Goal: Transaction & Acquisition: Purchase product/service

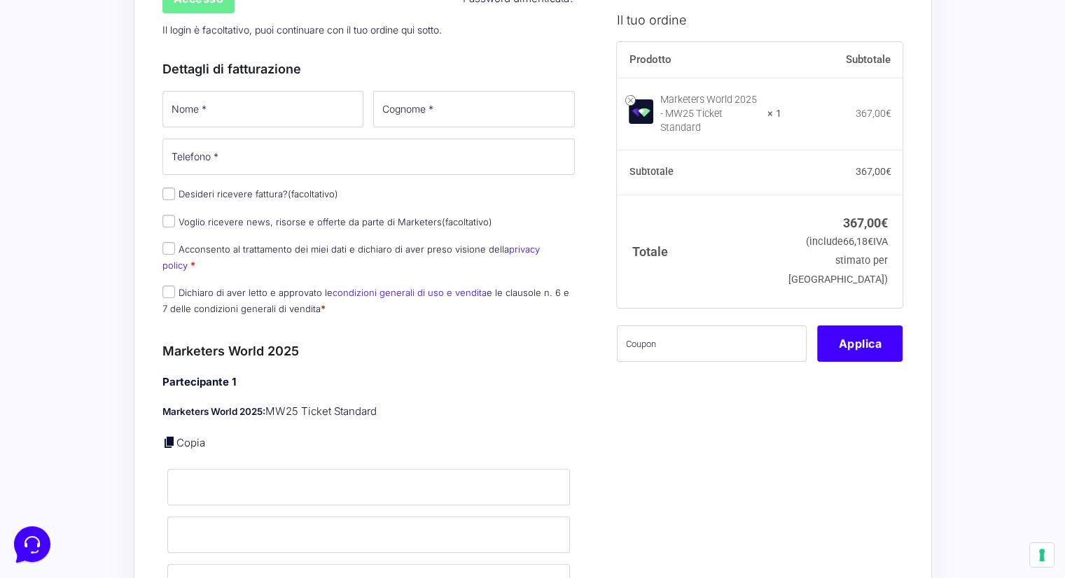
scroll to position [280, 0]
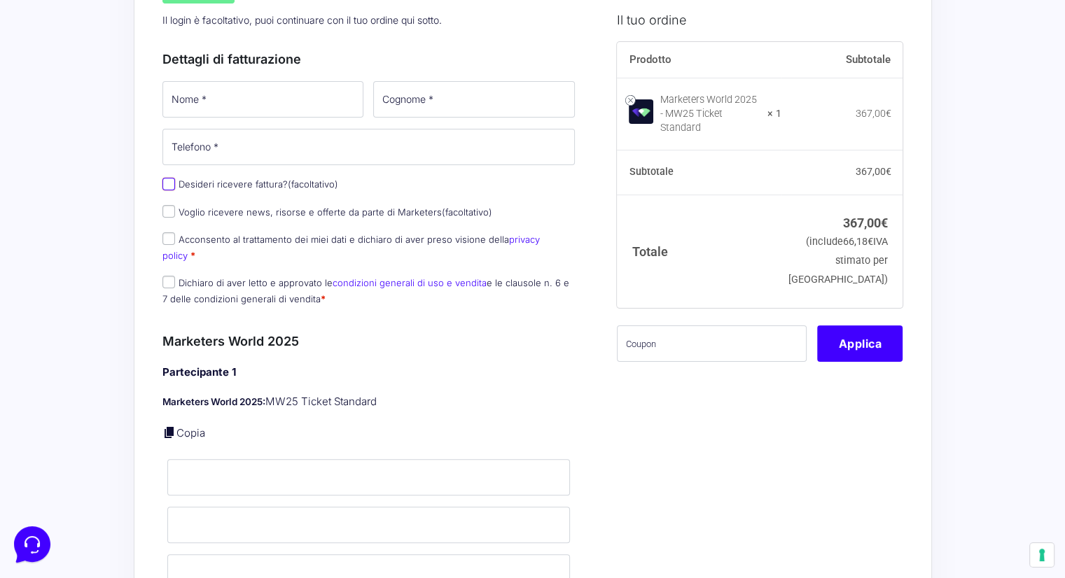
click at [165, 186] on input "Desideri ricevere fattura? (facoltativo)" at bounding box center [168, 184] width 13 height 13
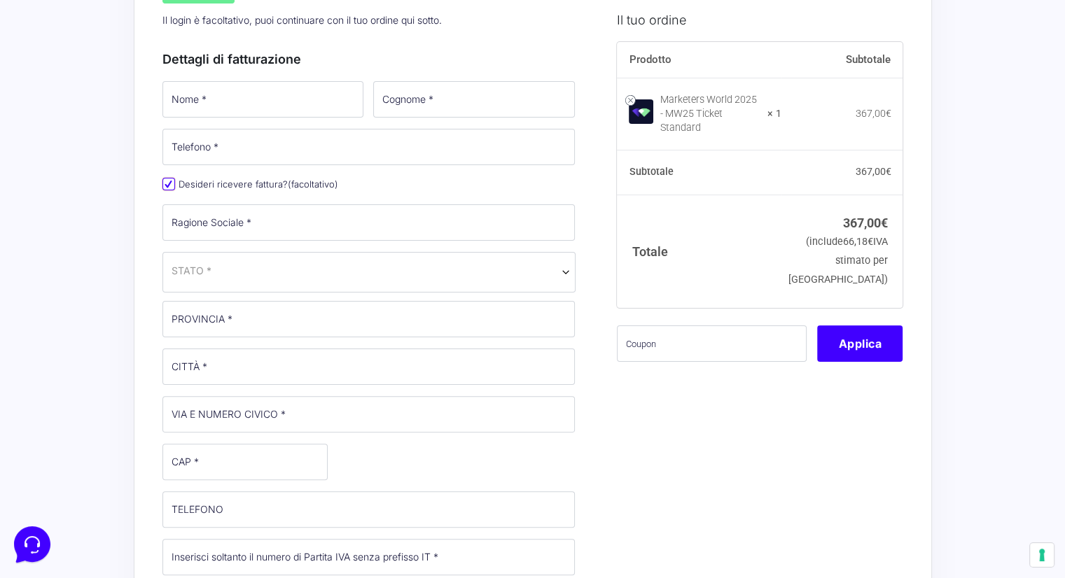
click at [165, 186] on input "Desideri ricevere fattura? (facoltativo)" at bounding box center [168, 184] width 13 height 13
checkbox input "false"
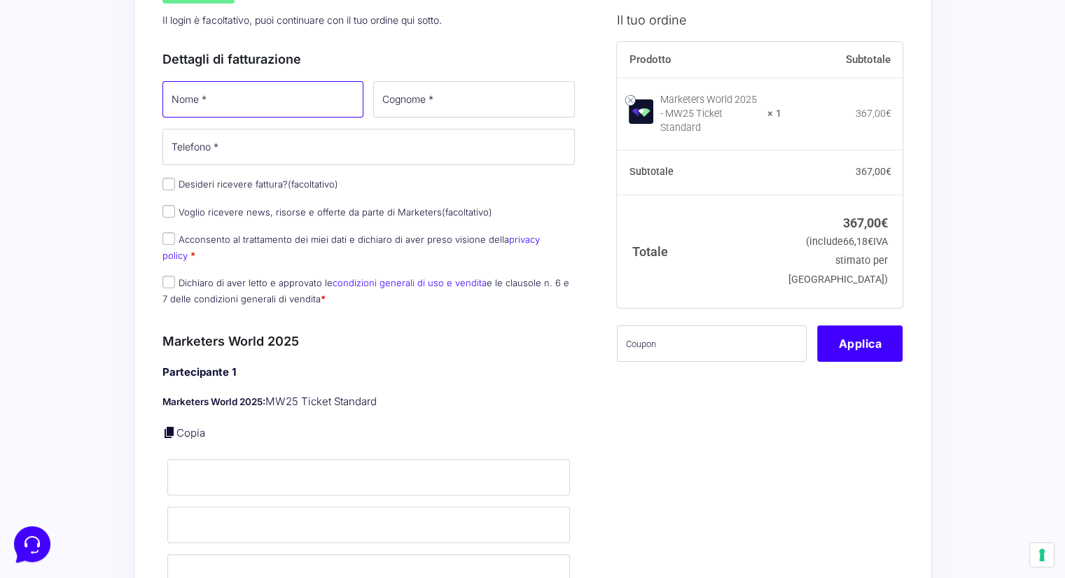
click at [235, 106] on input "Nome *" at bounding box center [263, 99] width 202 height 36
type input "[PERSON_NAME]"
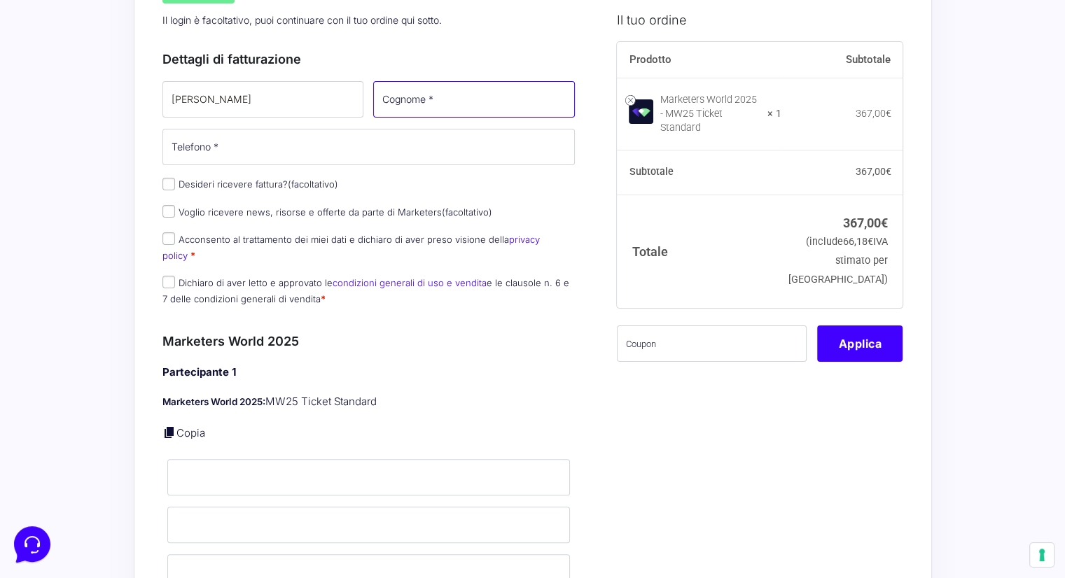
type input "Bettari"
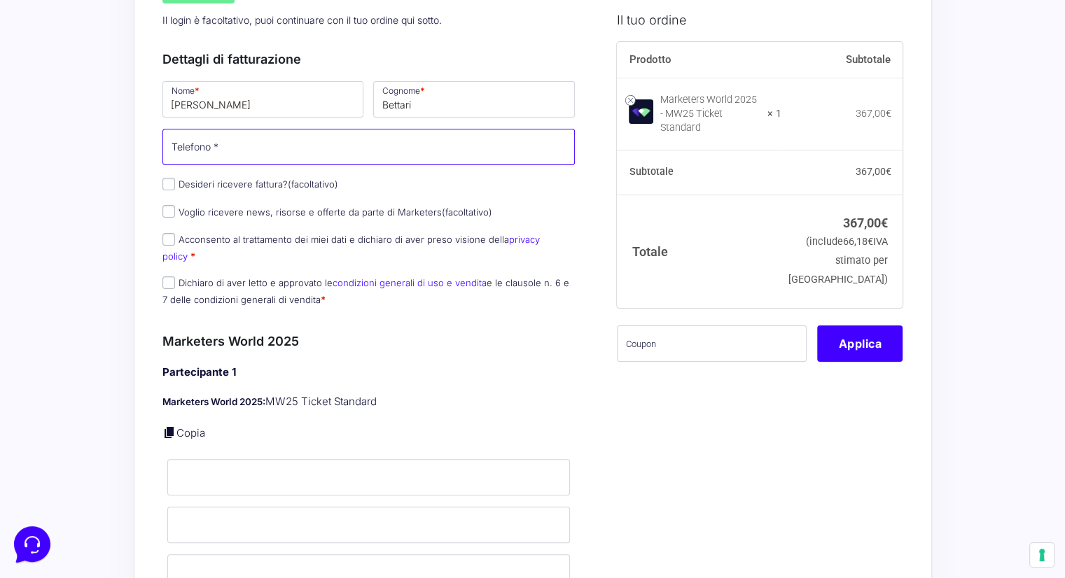
click at [277, 149] on input "Telefono *" at bounding box center [368, 147] width 413 height 36
type input "3519369681"
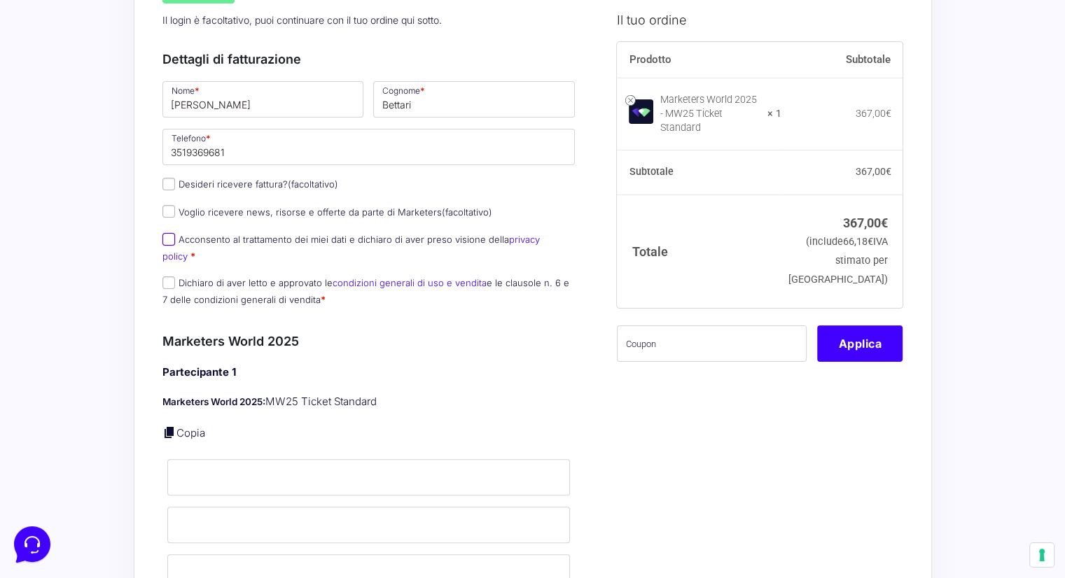
click at [174, 242] on input "Acconsento al trattamento dei miei dati e dichiaro di aver preso visione della …" at bounding box center [168, 239] width 13 height 13
checkbox input "true"
click at [167, 277] on input "Dichiaro di aver letto e approvato le condizioni generali di uso e vendita e le…" at bounding box center [168, 283] width 13 height 13
checkbox input "true"
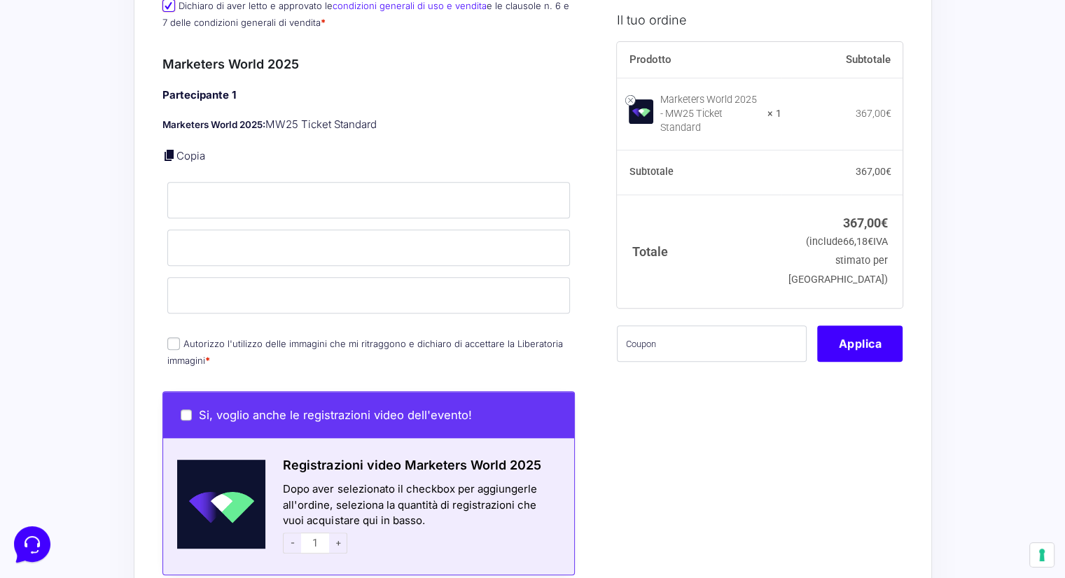
scroll to position [560, 0]
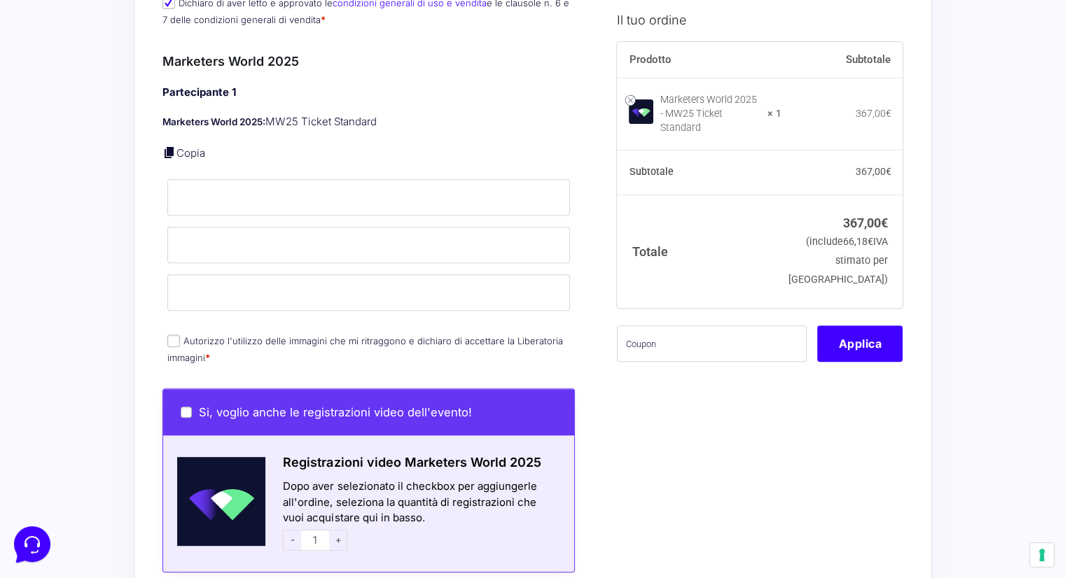
click at [176, 335] on input "Autorizzo l'utilizzo delle immagini che mi ritraggono e dichiaro di accettare l…" at bounding box center [173, 341] width 13 height 13
checkbox input "true"
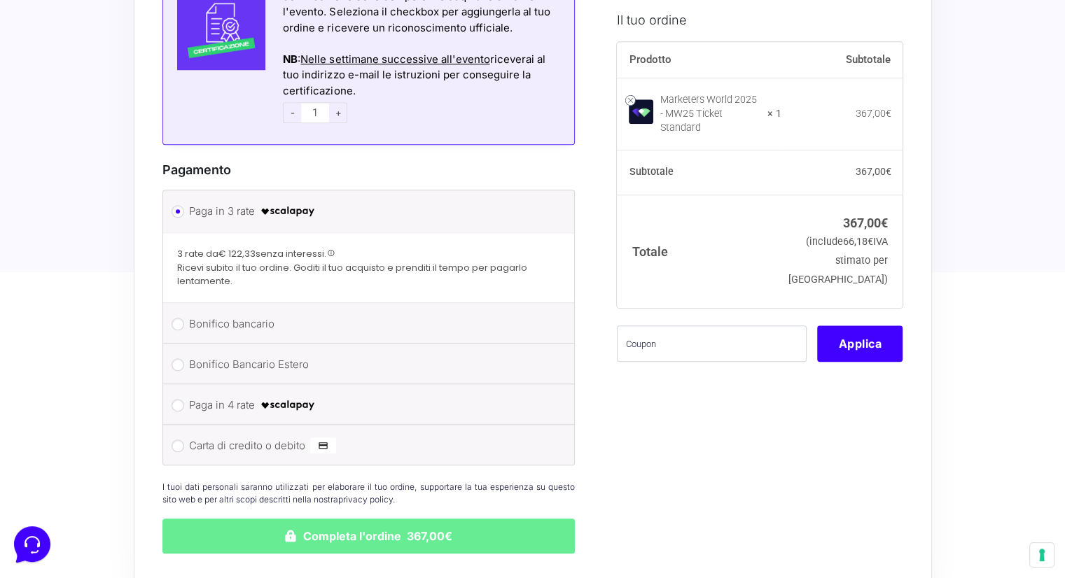
scroll to position [1434, 0]
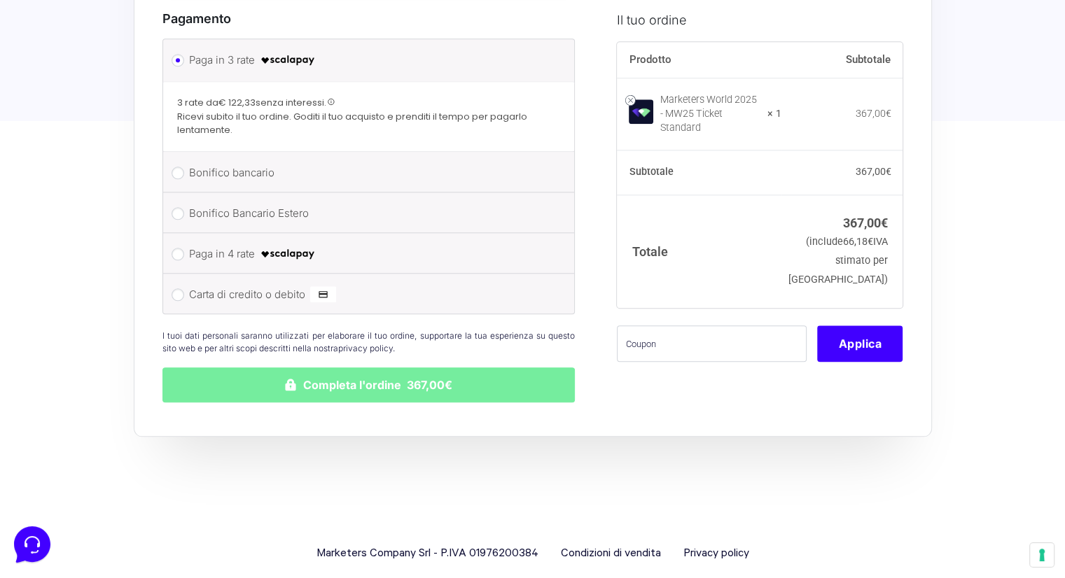
click at [462, 368] on button "Completa l'ordine 367,00€" at bounding box center [368, 385] width 413 height 35
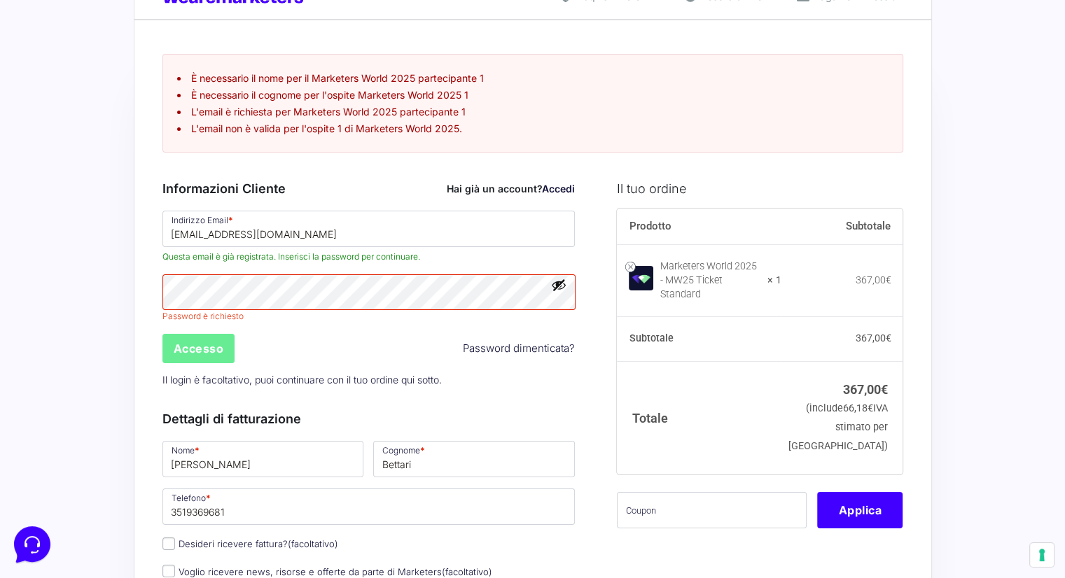
scroll to position [25, 0]
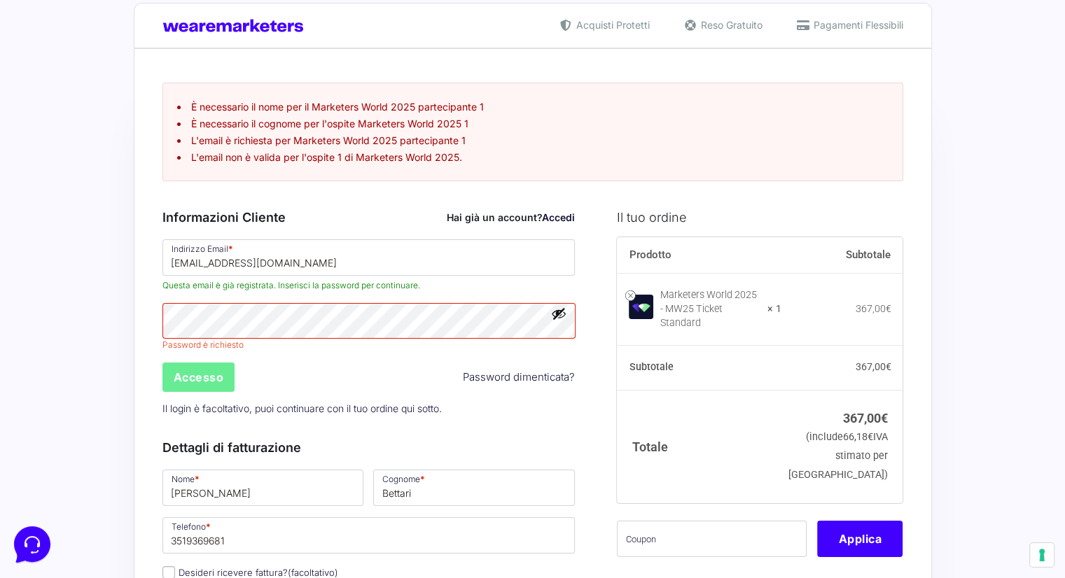
click at [506, 377] on link "Password dimenticata?" at bounding box center [519, 378] width 112 height 16
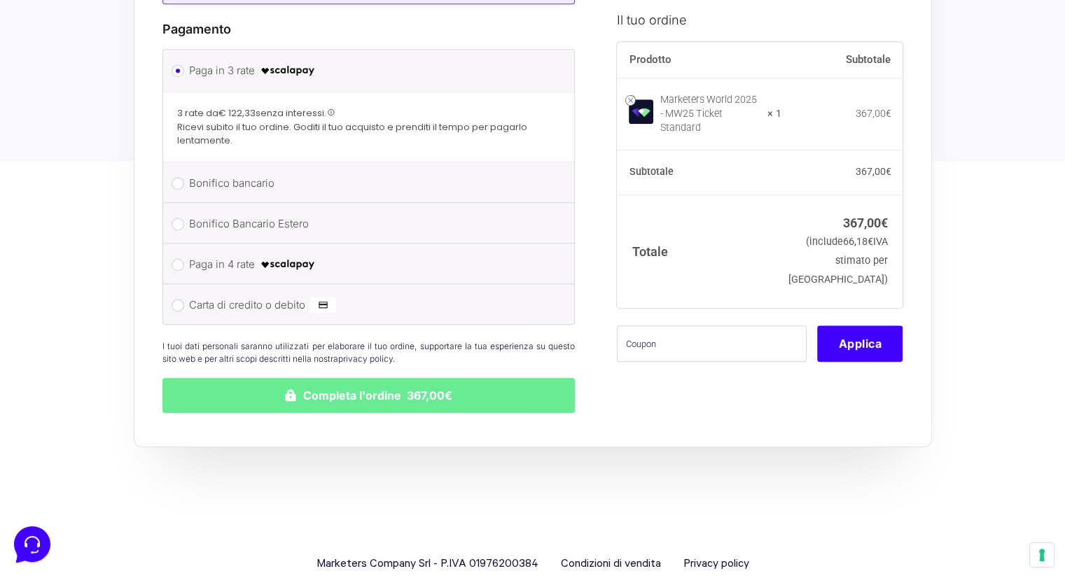
scroll to position [1284, 0]
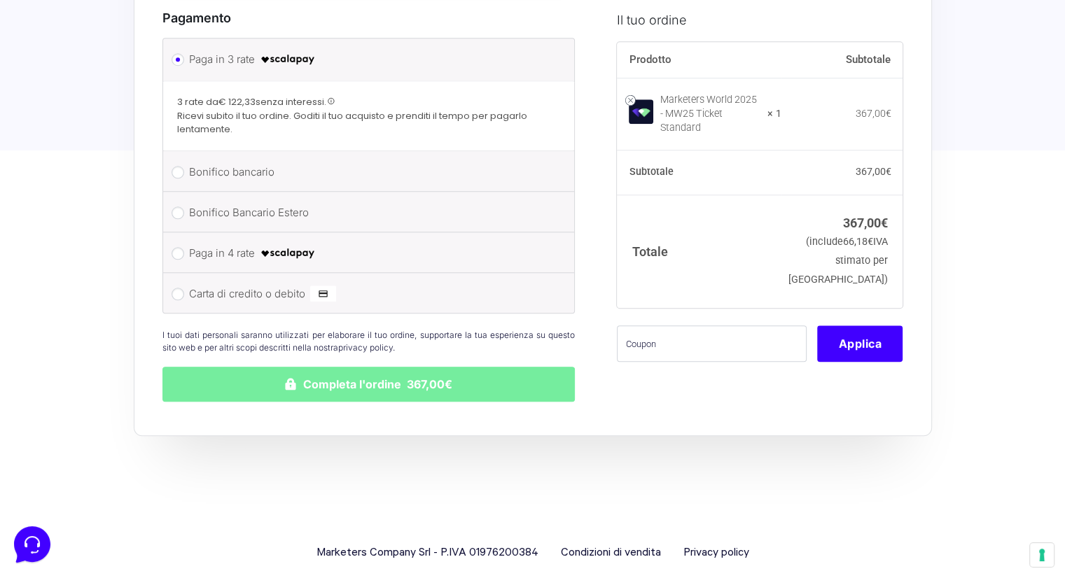
click at [372, 367] on button "Completa l'ordine 367,00€" at bounding box center [368, 384] width 413 height 35
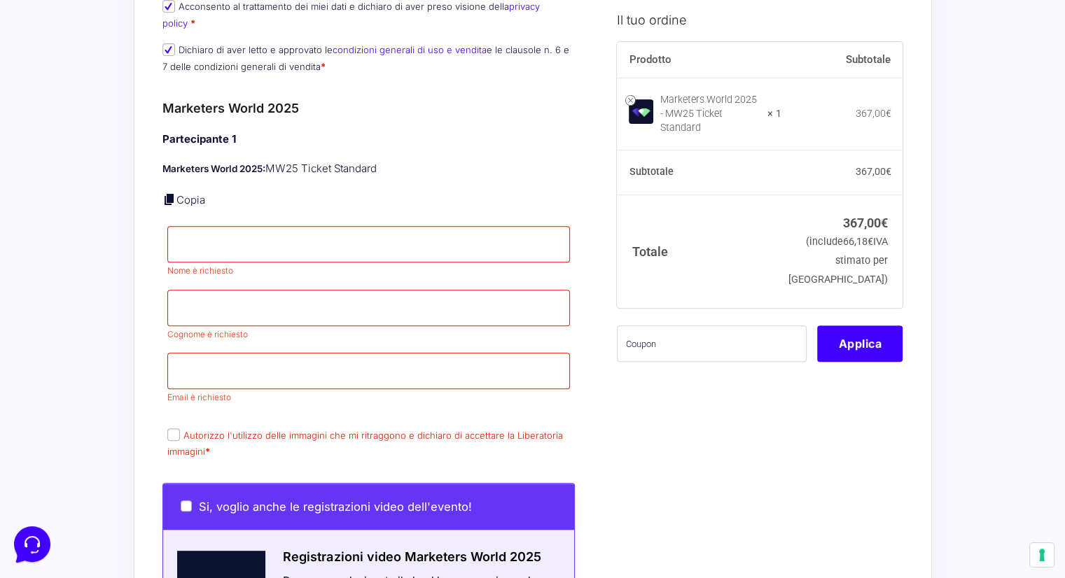
scroll to position [515, 0]
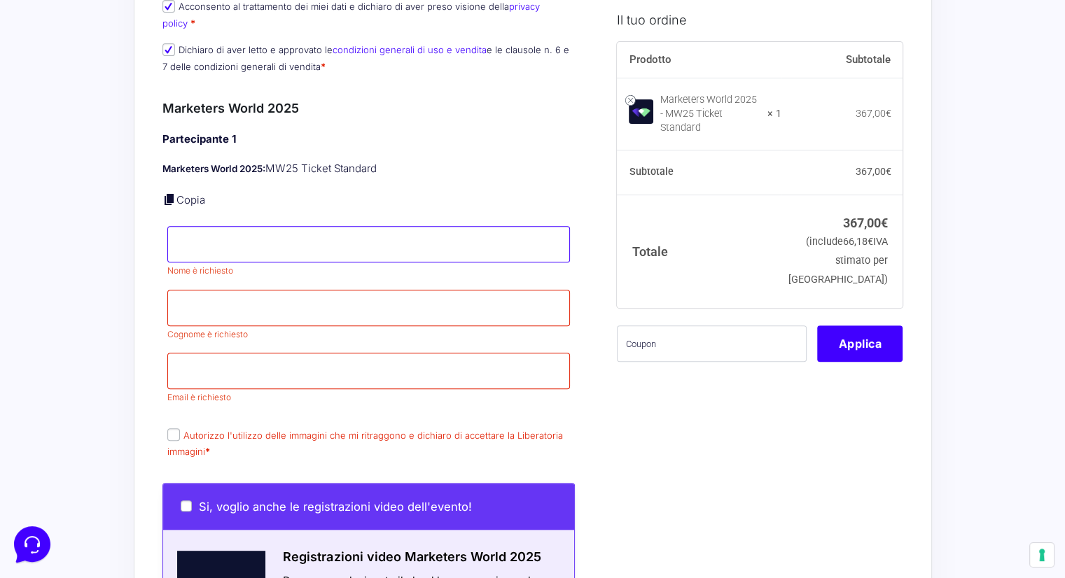
click at [257, 226] on input "Nome *" at bounding box center [368, 244] width 403 height 36
type input "Emmanuele"
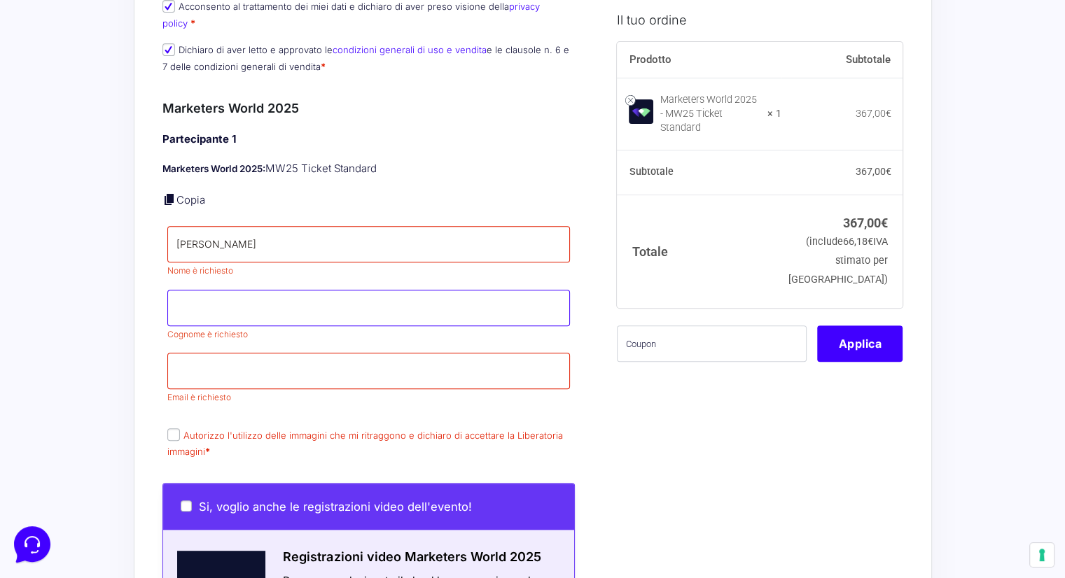
type input "Bettari"
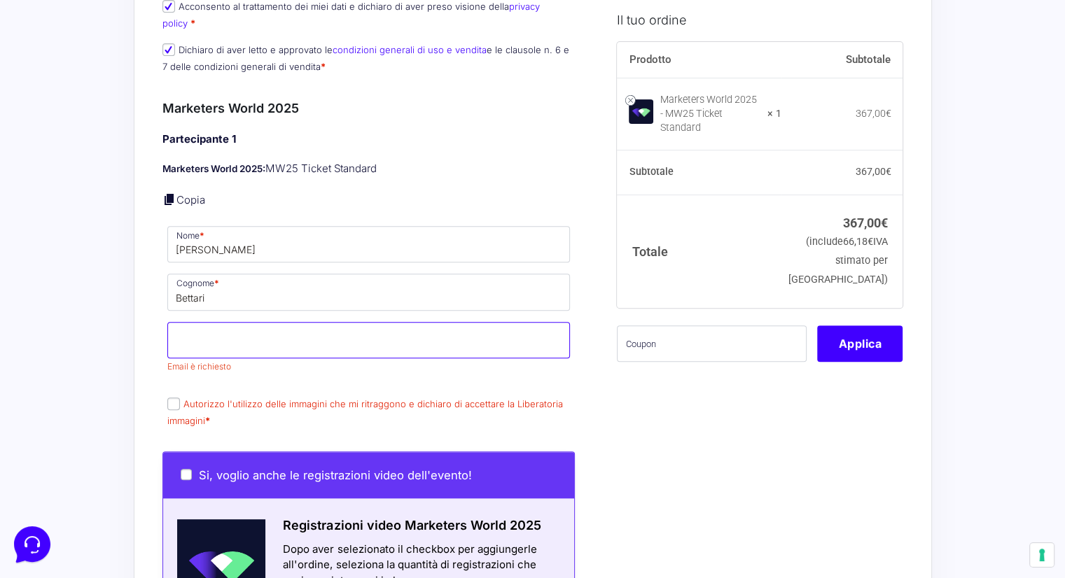
click at [272, 322] on input "Email *" at bounding box center [368, 340] width 403 height 36
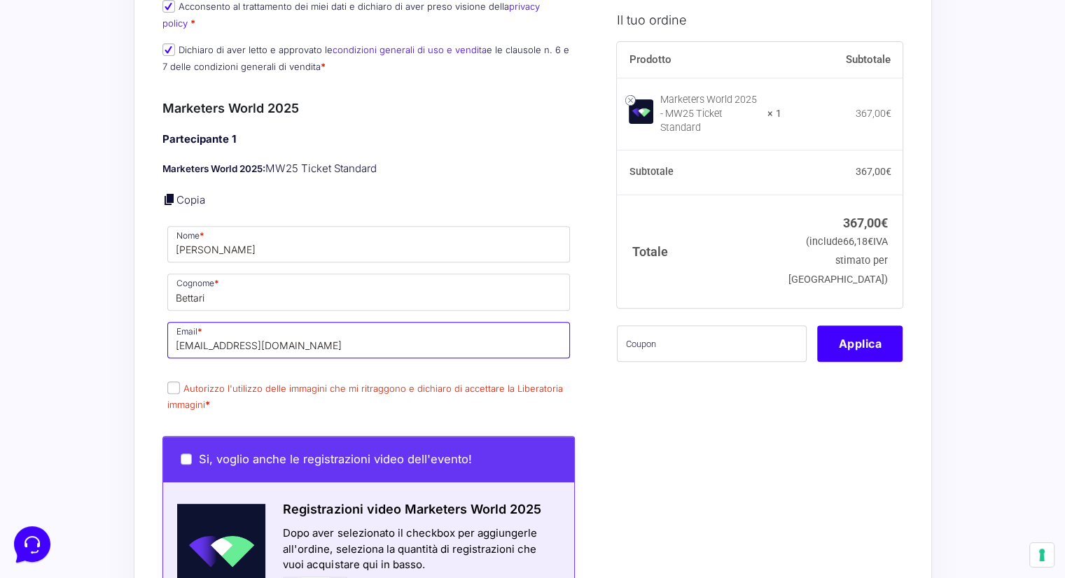
type input "[EMAIL_ADDRESS][DOMAIN_NAME]"
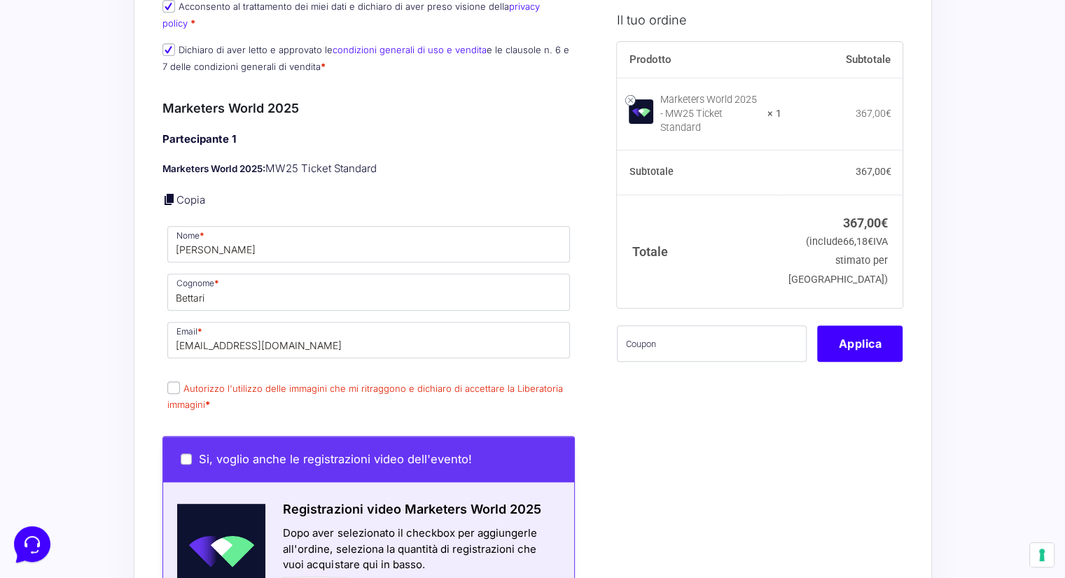
click at [511, 132] on h4 "Partecipante 1" at bounding box center [368, 140] width 413 height 16
click at [175, 382] on input "Autorizzo l'utilizzo delle immagini che mi ritraggono e dichiaro di accettare l…" at bounding box center [173, 388] width 13 height 13
checkbox input "true"
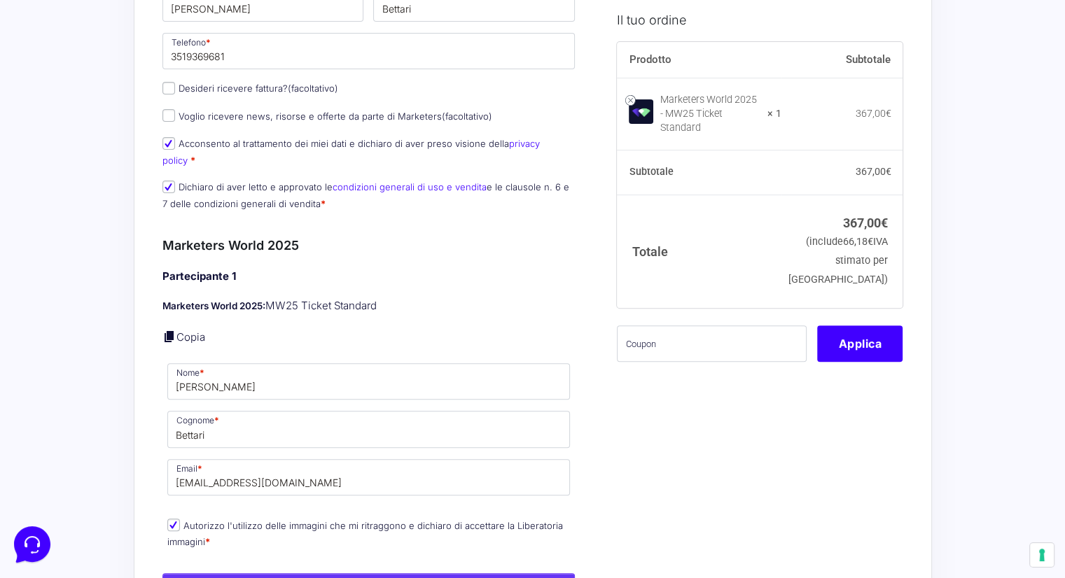
scroll to position [381, 0]
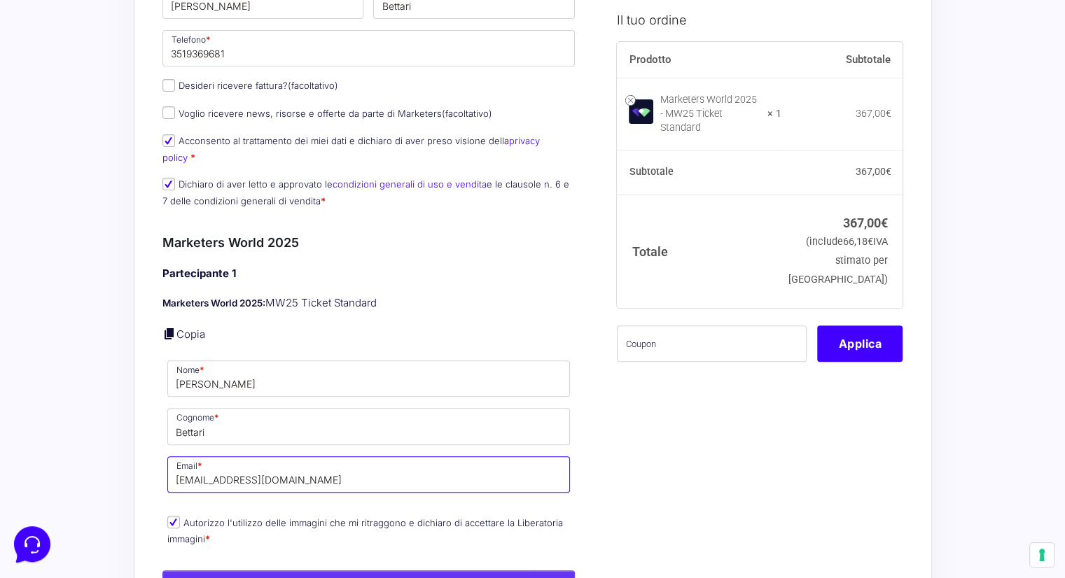
click at [295, 457] on input "[EMAIL_ADDRESS][DOMAIN_NAME]" at bounding box center [368, 475] width 403 height 36
type input "[PERSON_NAME][EMAIL_ADDRESS][DOMAIN_NAME]"
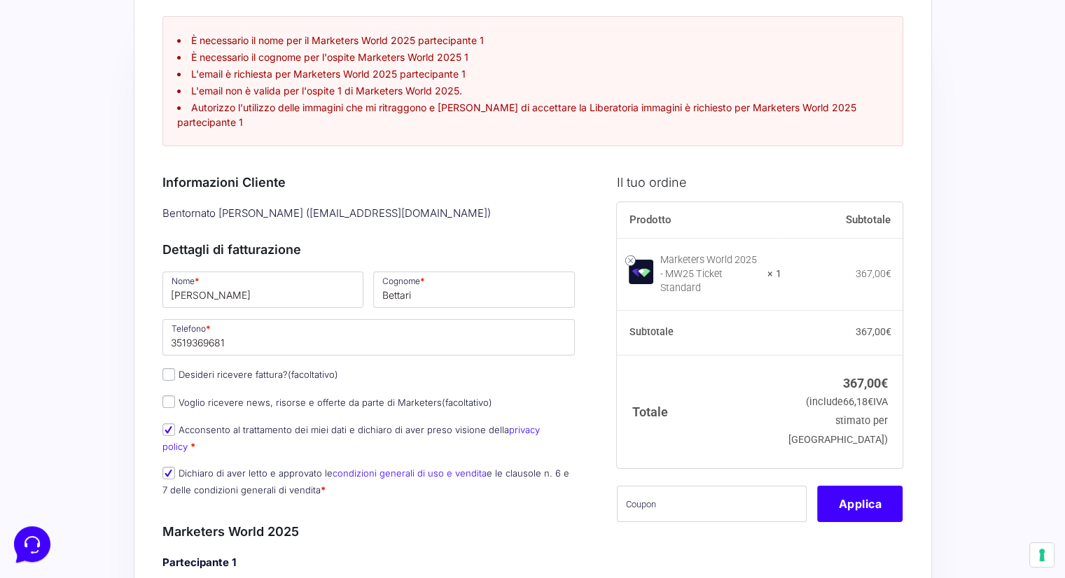
scroll to position [92, 0]
click at [165, 368] on input "Desideri ricevere fattura? (facoltativo)" at bounding box center [168, 374] width 13 height 13
checkbox input "true"
select select "IT"
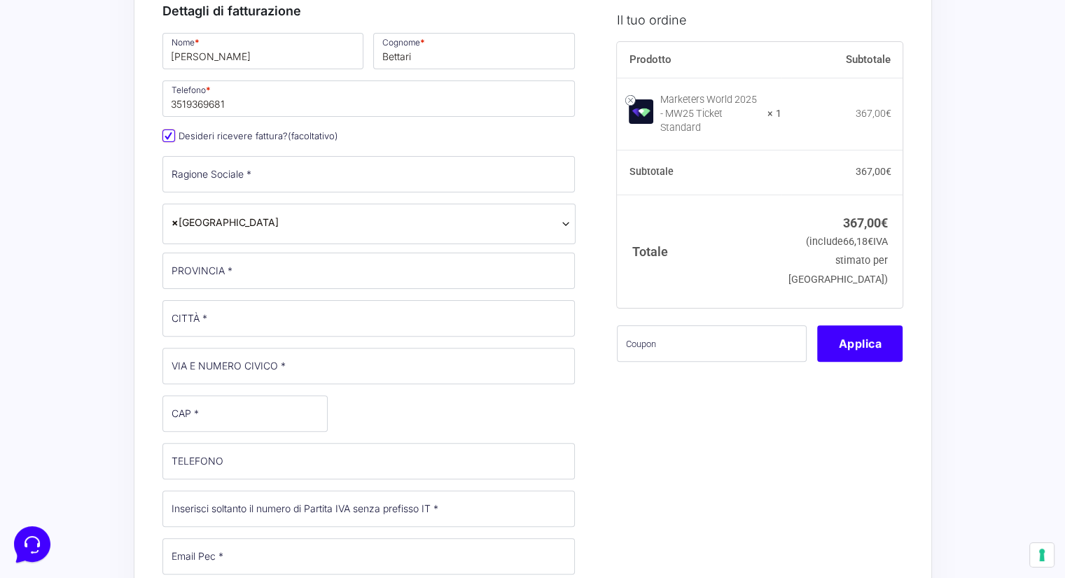
scroll to position [330, 0]
click at [167, 130] on input "Desideri ricevere fattura? (facoltativo)" at bounding box center [168, 136] width 13 height 13
checkbox input "false"
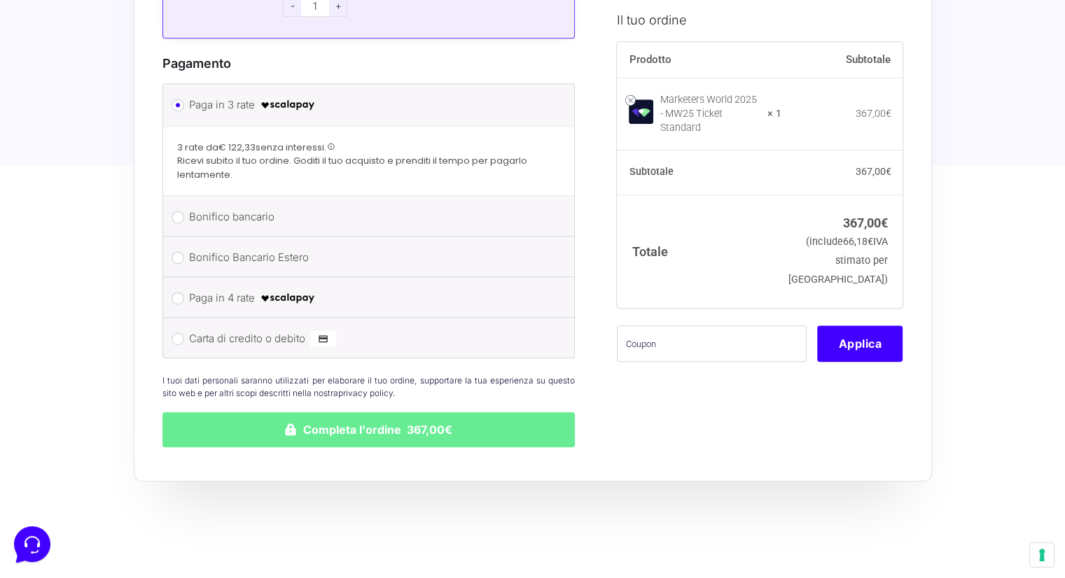
scroll to position [1422, 0]
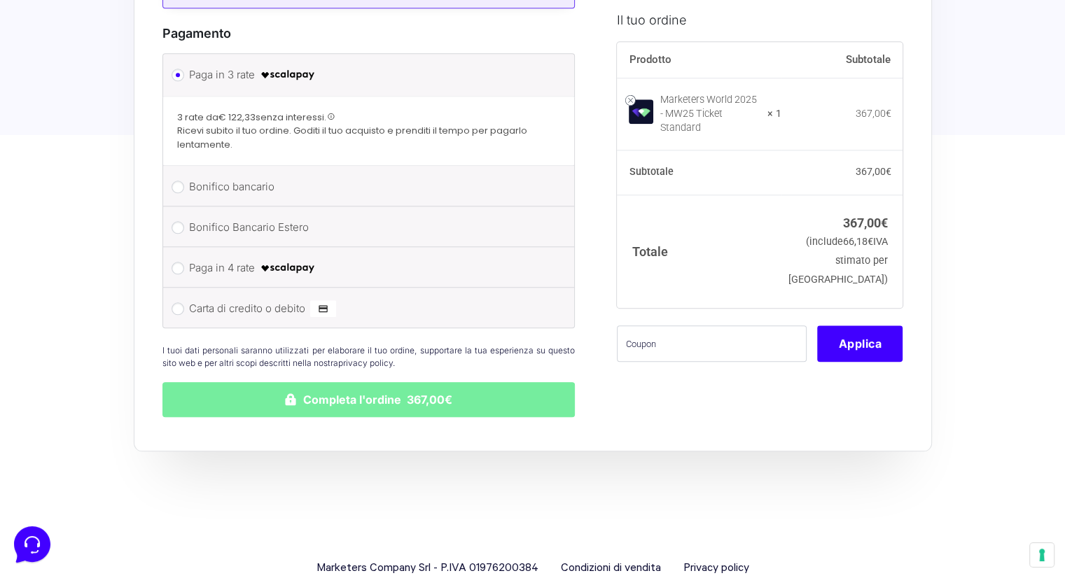
click at [540, 382] on button "Completa l'ordine 367,00€" at bounding box center [368, 399] width 413 height 35
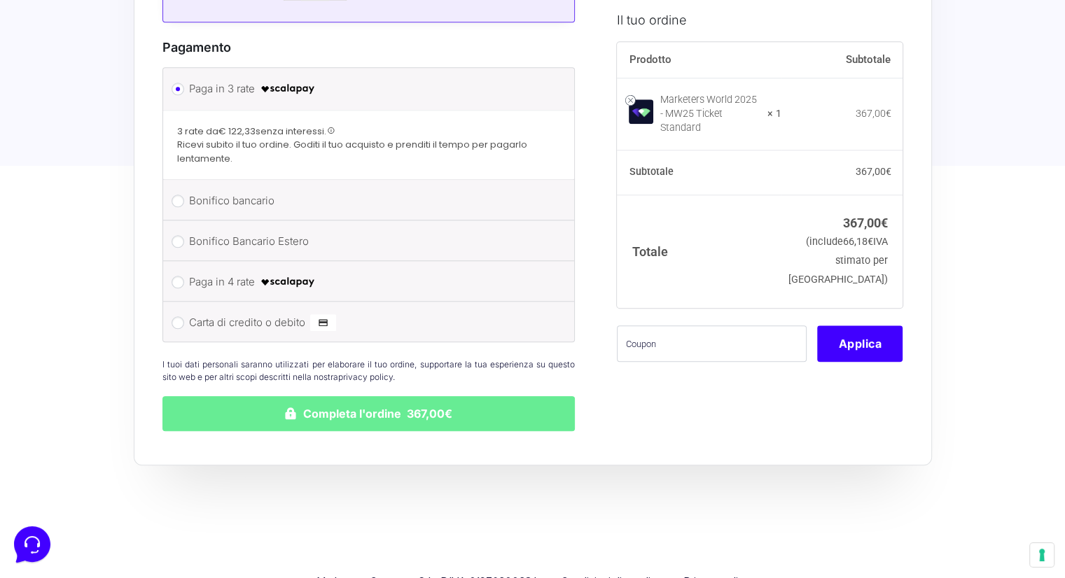
scroll to position [1330, 0]
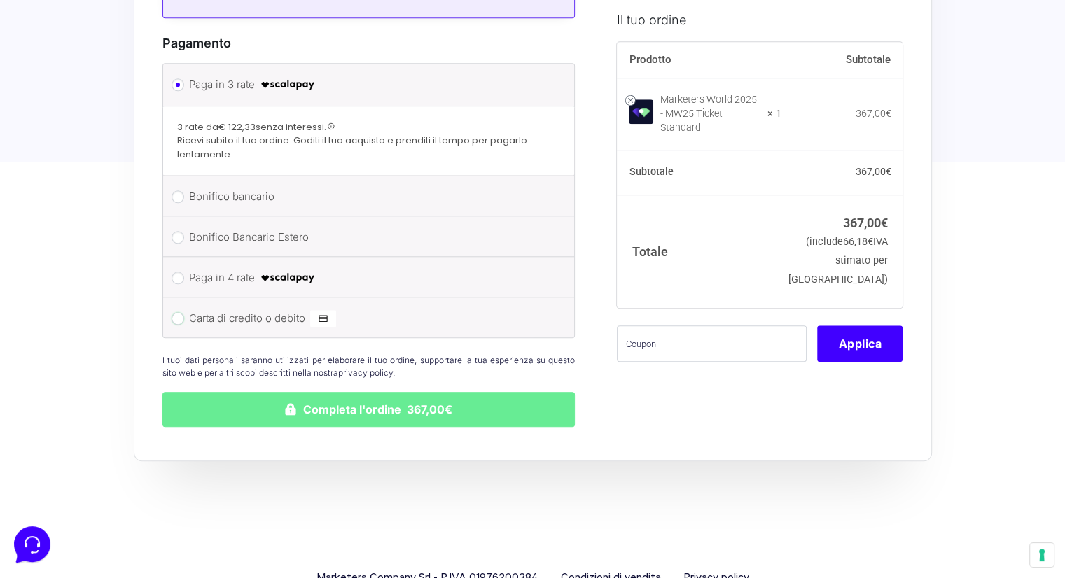
click at [177, 312] on input "Carta di credito o debito" at bounding box center [178, 318] width 13 height 13
radio input "true"
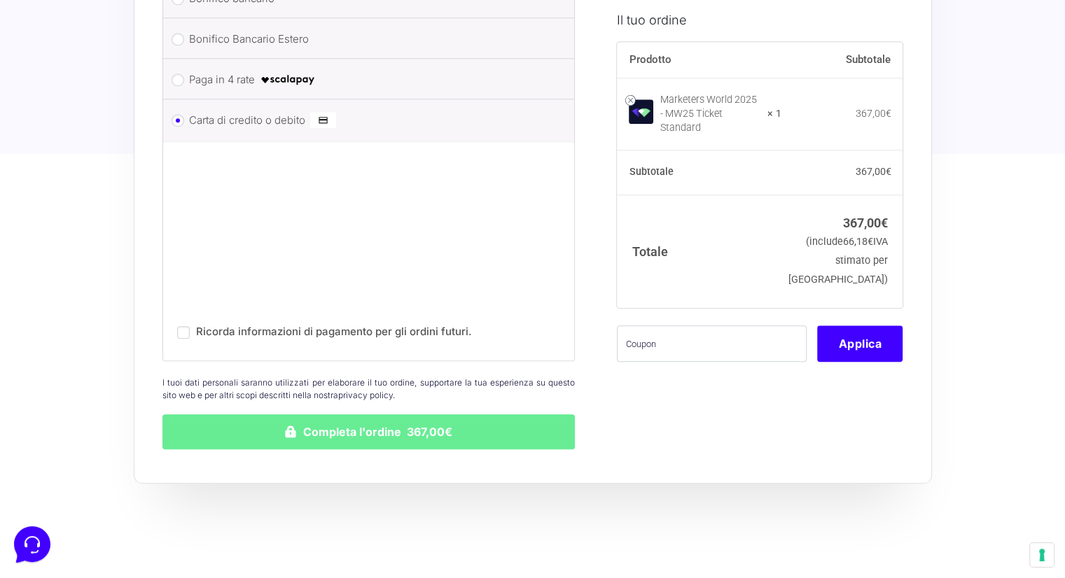
scroll to position [1504, 0]
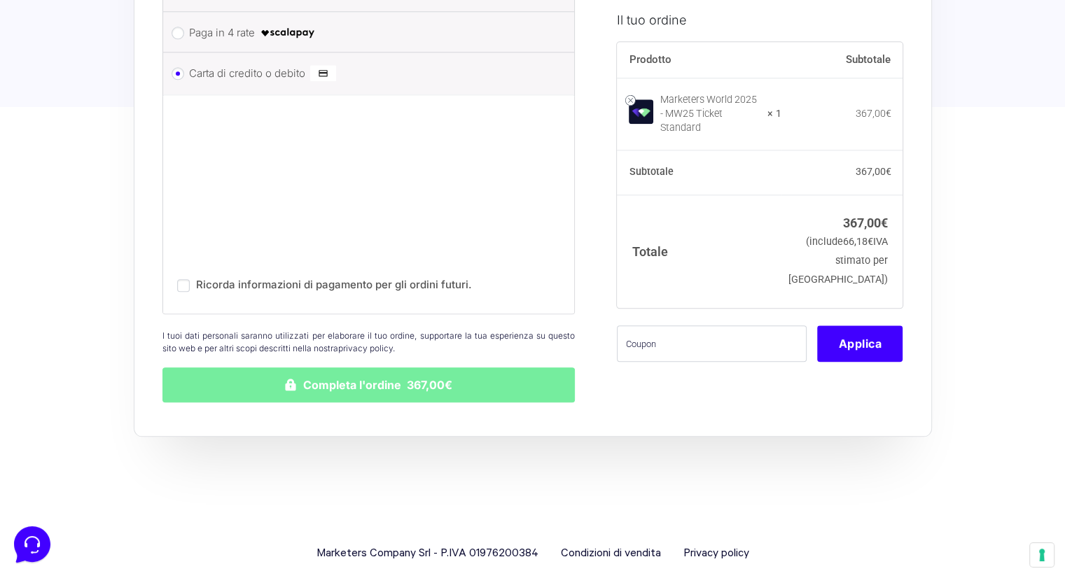
click at [409, 368] on button "Completa l'ordine 367,00€" at bounding box center [368, 385] width 413 height 35
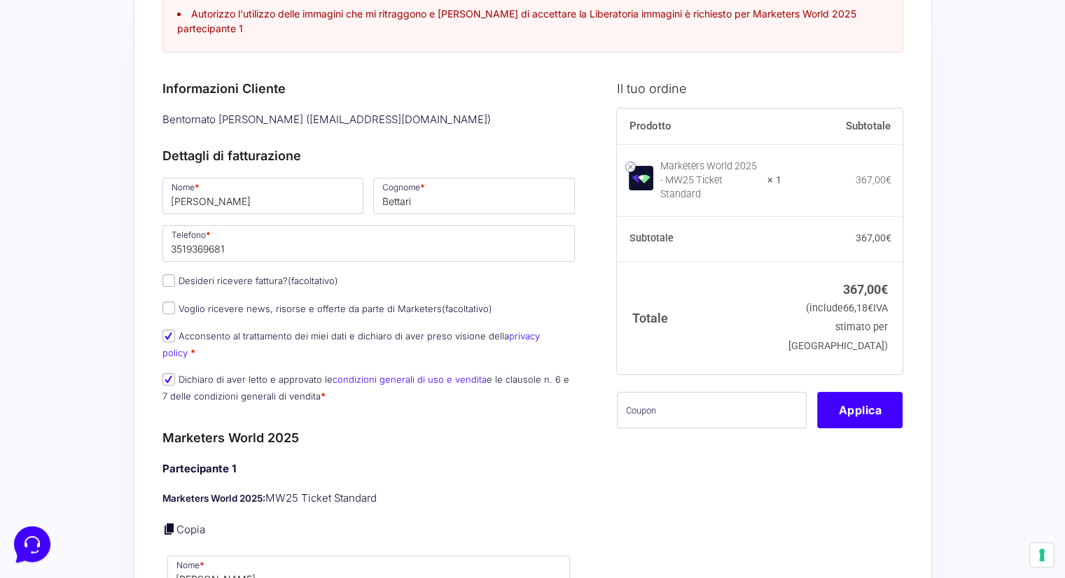
scroll to position [305, 0]
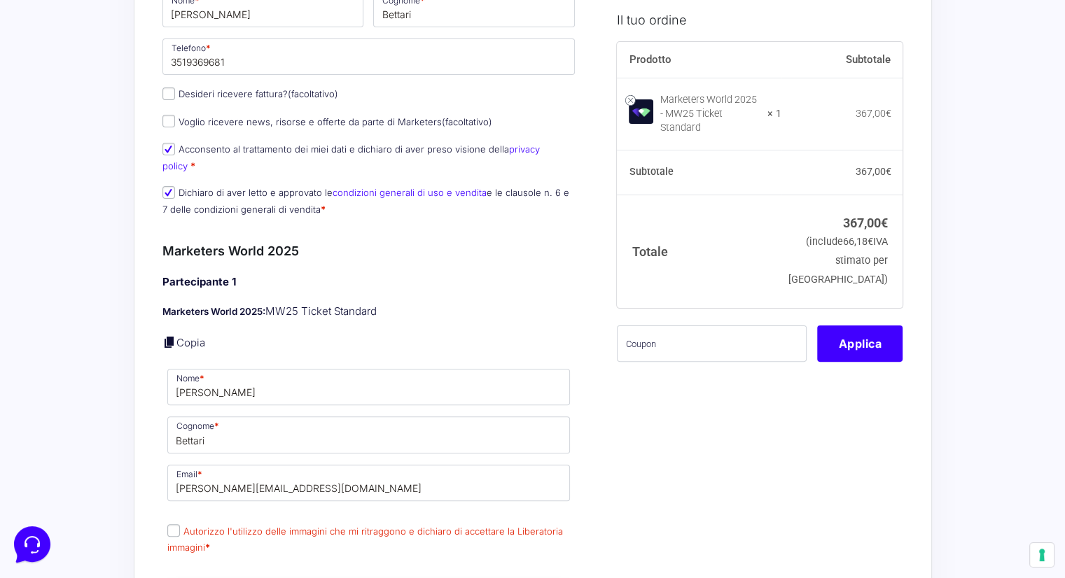
click at [176, 524] on input "Autorizzo l'utilizzo delle immagini che mi ritraggono e dichiaro di accettare l…" at bounding box center [173, 530] width 13 height 13
checkbox input "true"
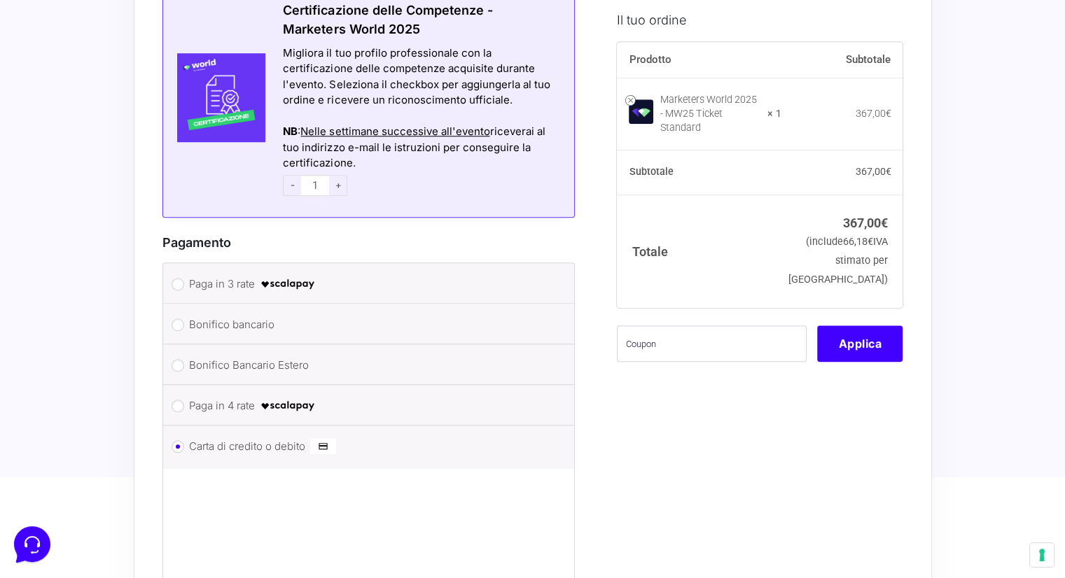
scroll to position [1504, 0]
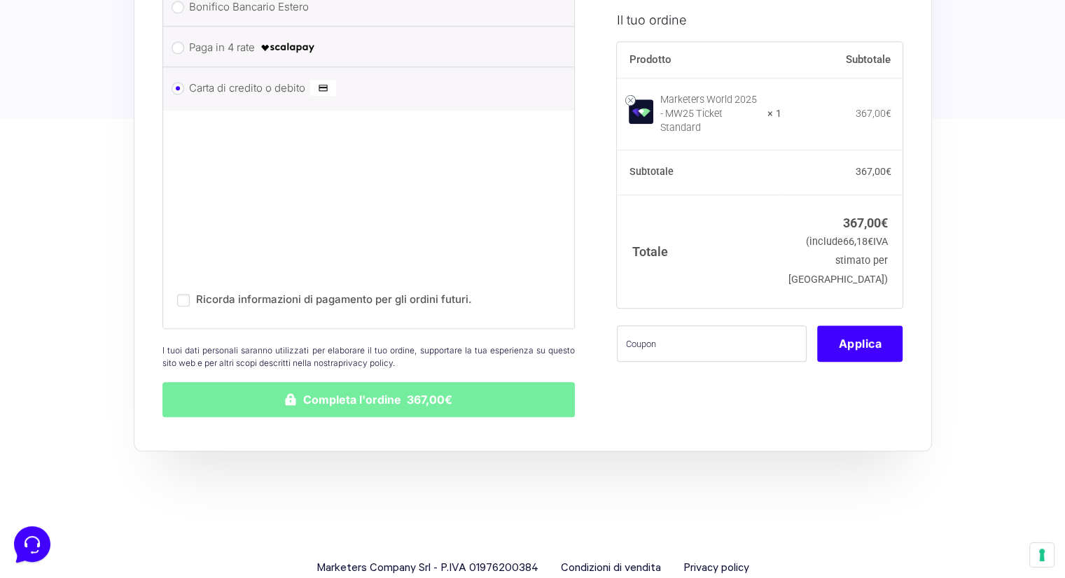
click at [351, 382] on button "Completa l'ordine 367,00€" at bounding box center [368, 399] width 413 height 35
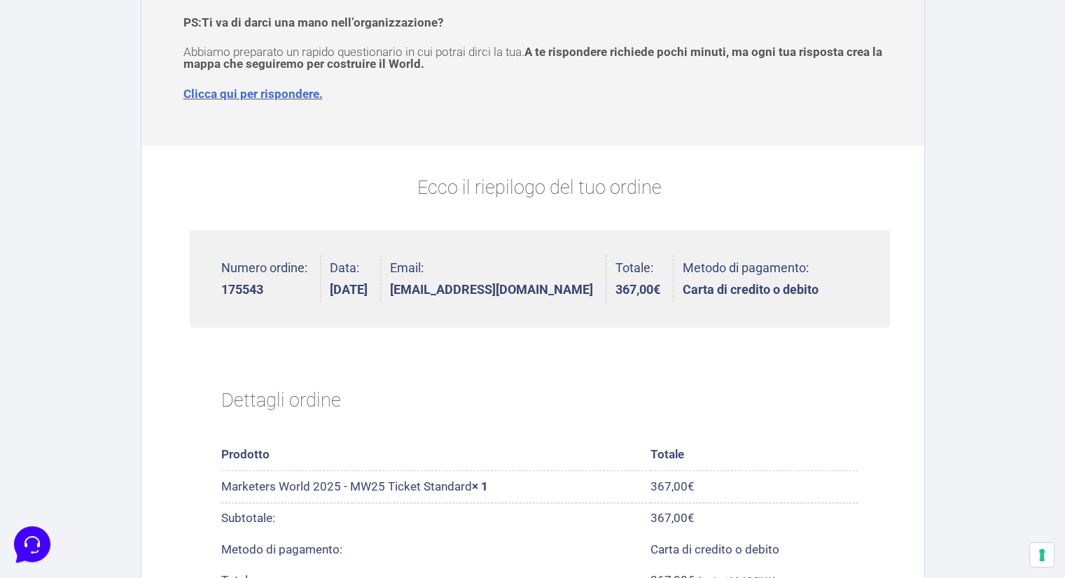
scroll to position [92, 0]
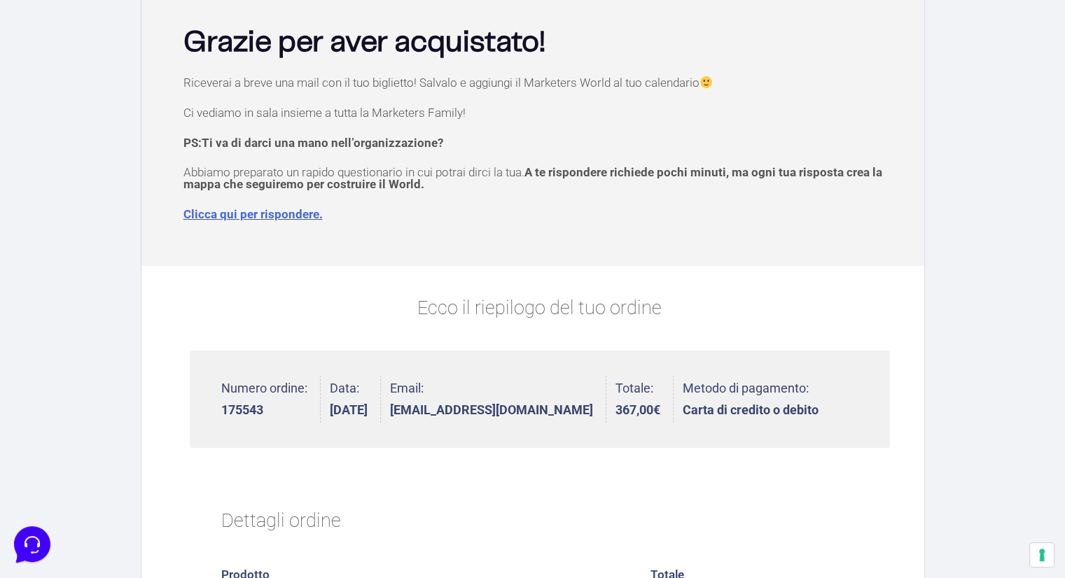
drag, startPoint x: 1001, startPoint y: 0, endPoint x: 687, endPoint y: 32, distance: 315.3
click at [686, 32] on h2 "Grazie per aver acquistato!" at bounding box center [539, 42] width 713 height 29
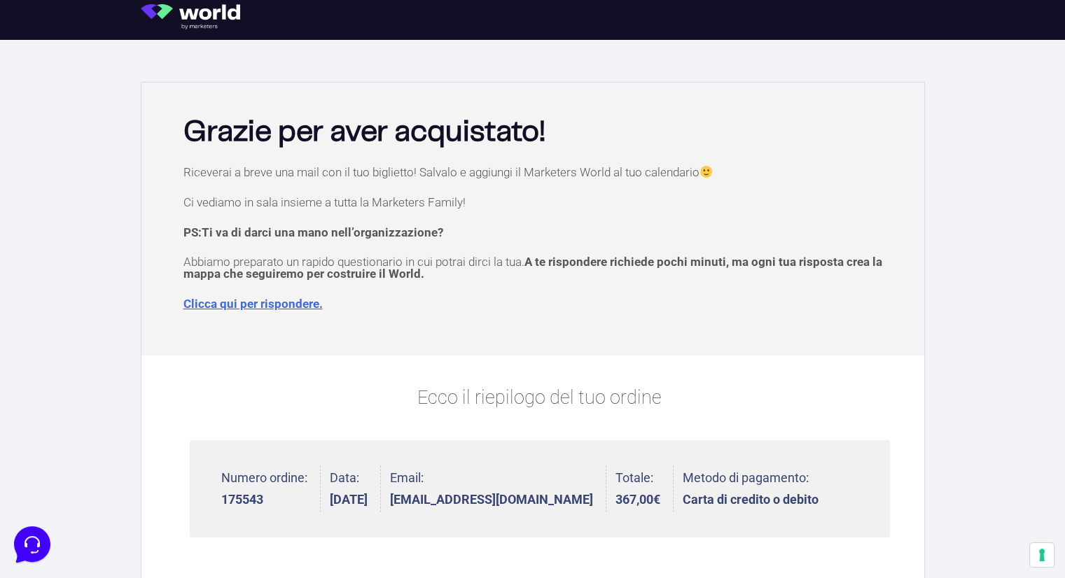
scroll to position [0, 0]
